Goal: Task Accomplishment & Management: Manage account settings

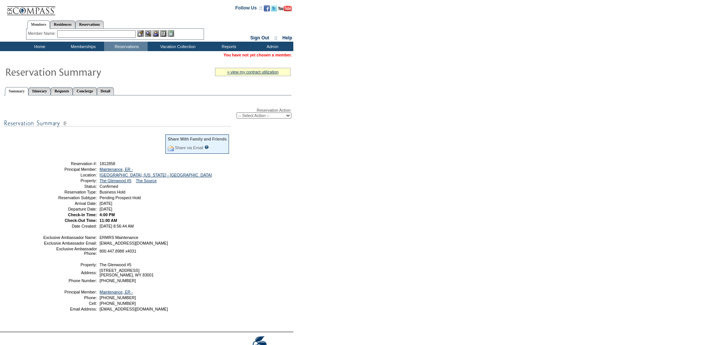
click at [273, 114] on select "-- Select Action -- Modify Reservation Dates Modify Reservation Cost Modify Occ…" at bounding box center [264, 115] width 55 height 6
select select "ChangeCost"
click at [237, 114] on select "-- Select Action -- Modify Reservation Dates Modify Reservation Cost Modify Occ…" at bounding box center [264, 115] width 55 height 6
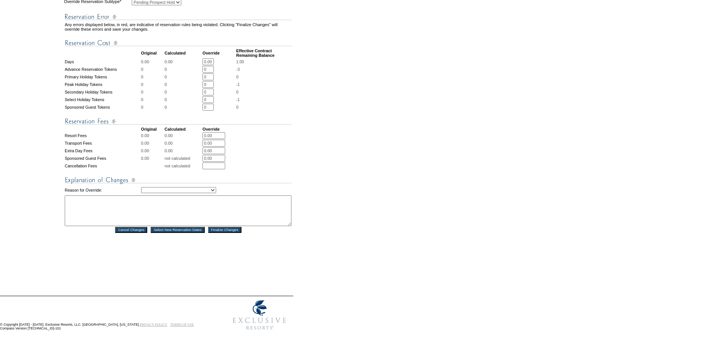
scroll to position [293, 0]
click at [174, 187] on select "Creating Continuous Stay Days Rebooked After Cancellation Editing Occupant Expe…" at bounding box center [178, 190] width 75 height 6
select select "1039"
click at [141, 187] on select "Creating Continuous Stay Days Rebooked After Cancellation Editing Occupant Expe…" at bounding box center [178, 190] width 75 height 6
click at [111, 195] on textarea at bounding box center [178, 210] width 227 height 31
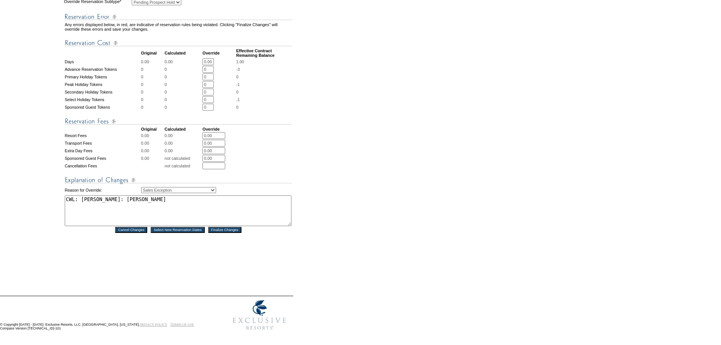
drag, startPoint x: 139, startPoint y: 197, endPoint x: 56, endPoint y: 187, distance: 82.7
click at [56, 187] on tr "1. Modify Dates 2. Modify Costs Reservation #: 1812858 Principal Member: Mainte…" at bounding box center [147, 39] width 292 height 484
click at [67, 195] on textarea "CWL: Derek: Nick Bonvino" at bounding box center [178, 210] width 227 height 31
drag, startPoint x: 143, startPoint y: 197, endPoint x: 56, endPoint y: 191, distance: 87.7
click at [56, 191] on tr "1. Modify Dates 2. Modify Costs Reservation #: 1812858 Principal Member: Mainte…" at bounding box center [147, 39] width 292 height 484
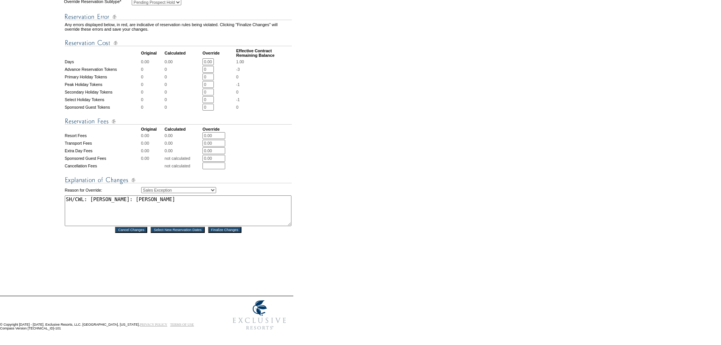
type textarea "SH/CWL: Derek: Nick Bonvino"
click at [222, 227] on input "Finalize Changes" at bounding box center [224, 230] width 33 height 6
